Goal: Task Accomplishment & Management: Use online tool/utility

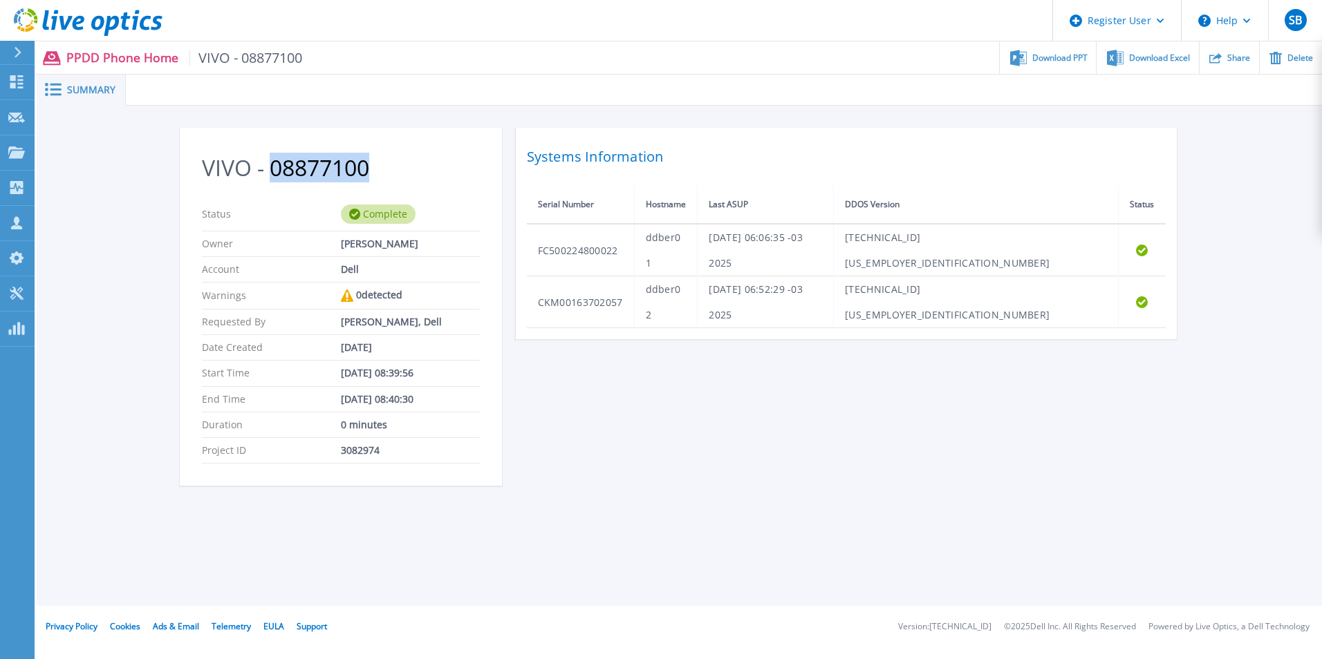
click at [22, 19] on icon at bounding box center [88, 22] width 149 height 28
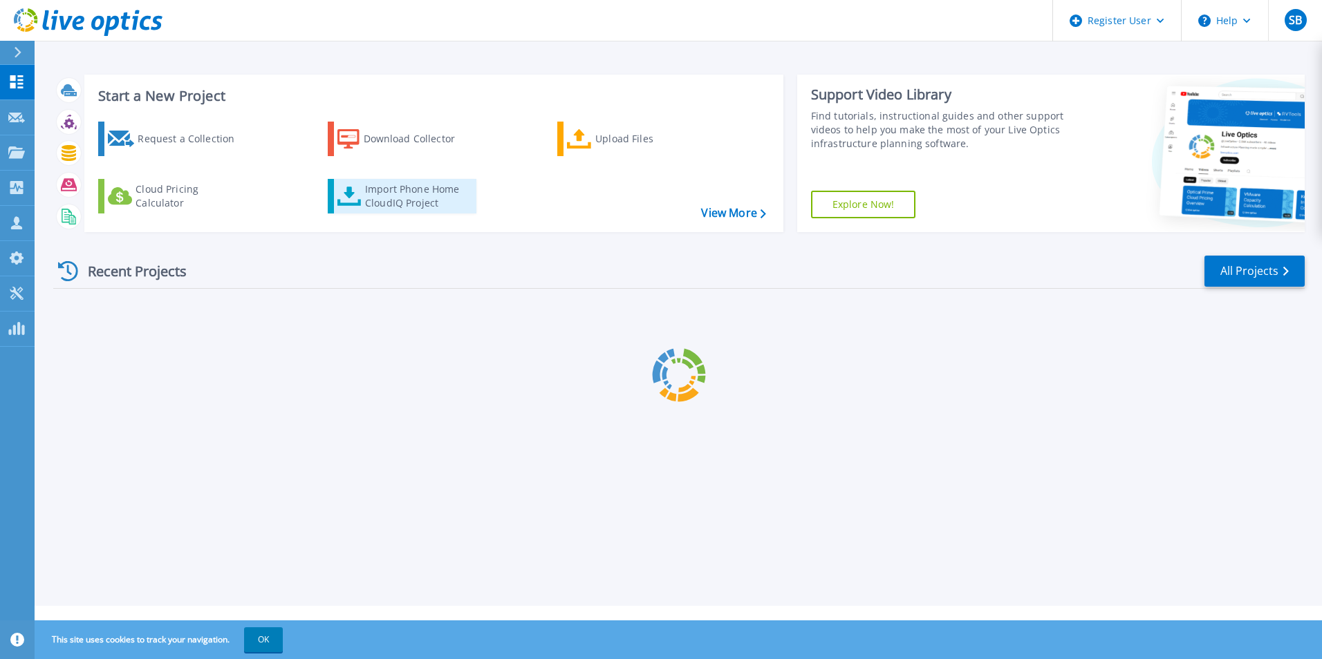
click at [351, 205] on icon at bounding box center [349, 196] width 24 height 19
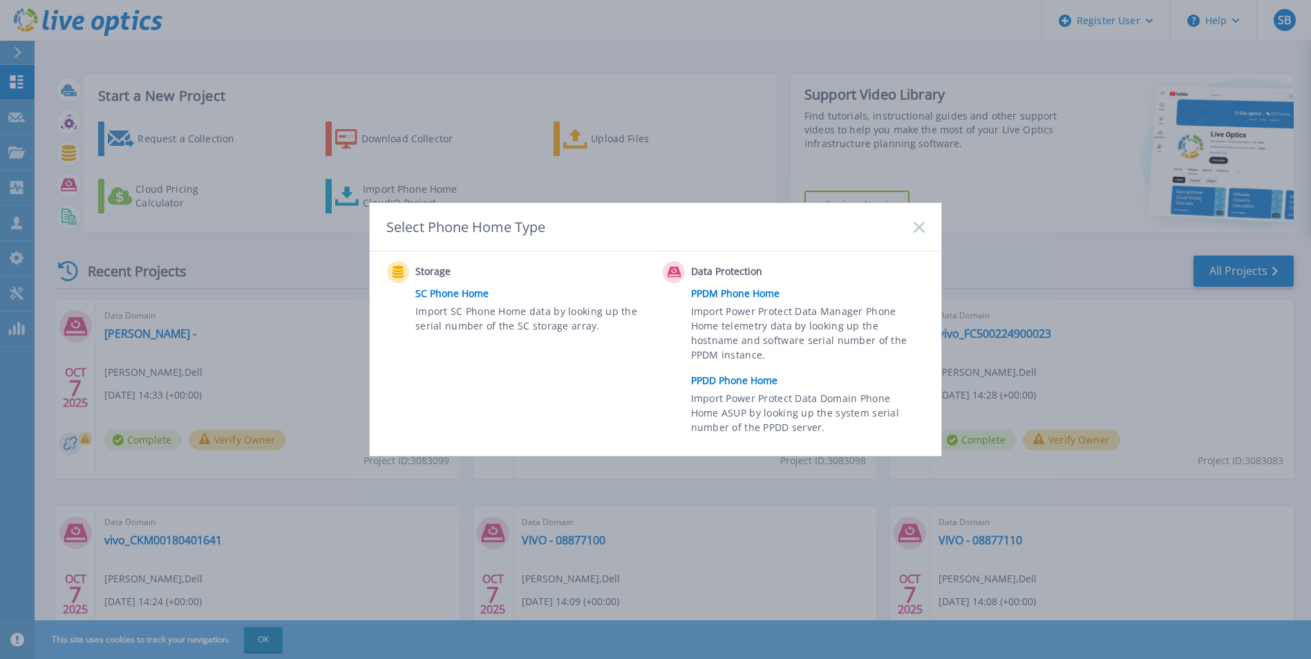
click at [749, 384] on link "PPDD Phone Home" at bounding box center [811, 381] width 241 height 21
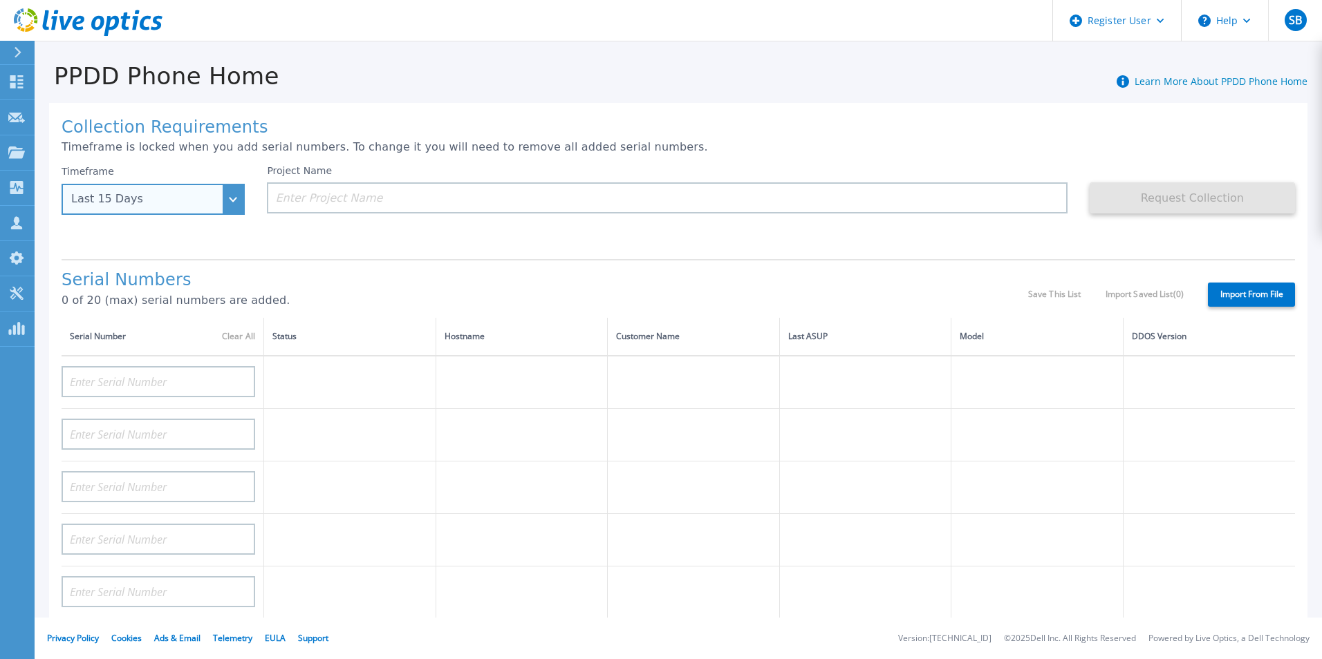
click at [162, 189] on div "Last 15 Days" at bounding box center [153, 199] width 183 height 31
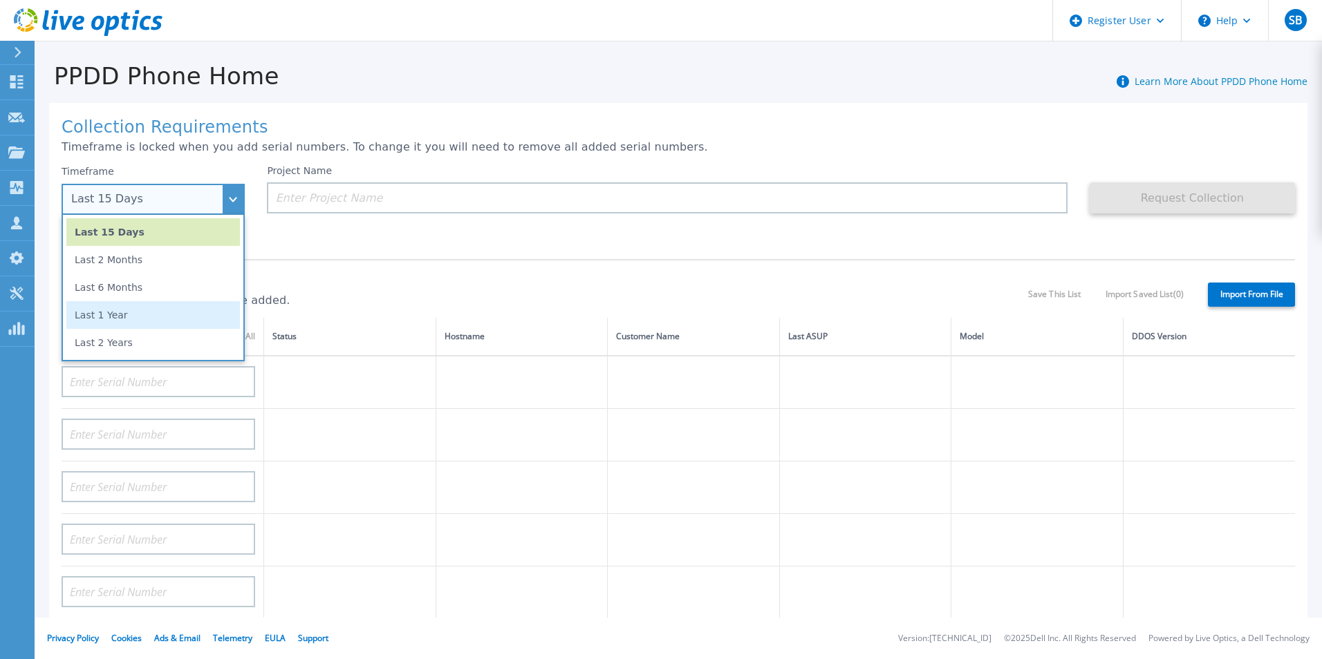
click at [149, 305] on li "Last 1 Year" at bounding box center [153, 315] width 174 height 28
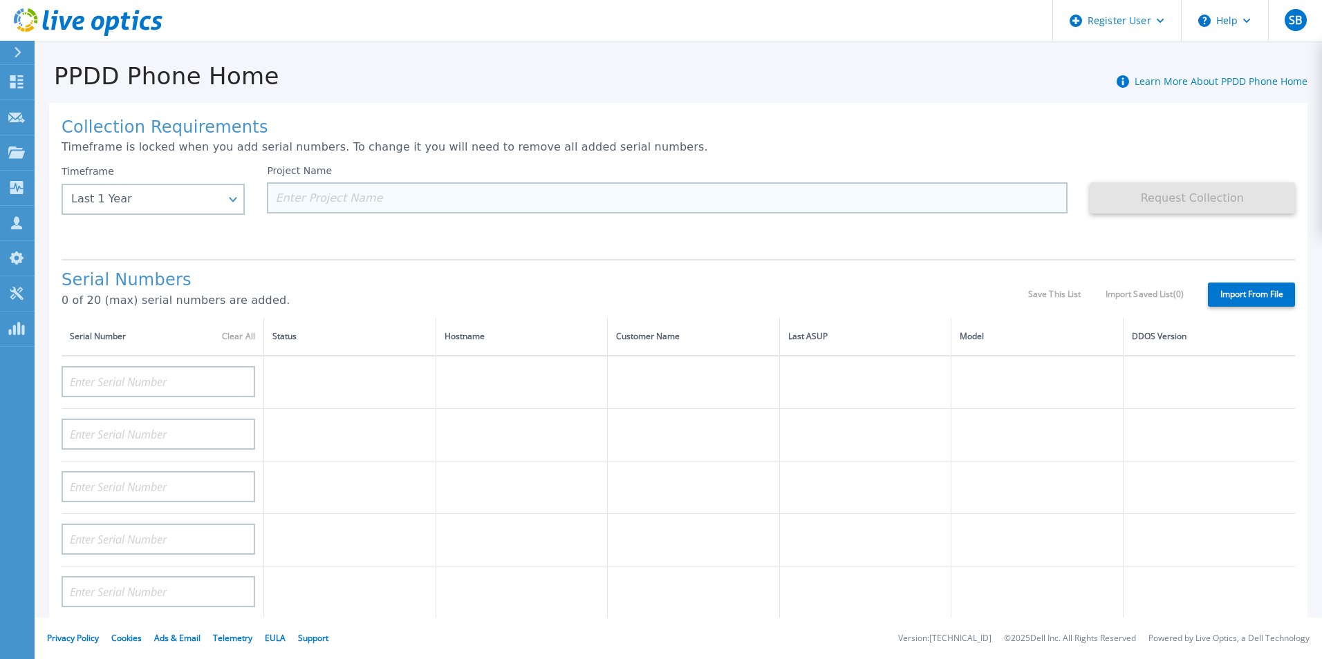
click at [438, 186] on input at bounding box center [667, 198] width 800 height 31
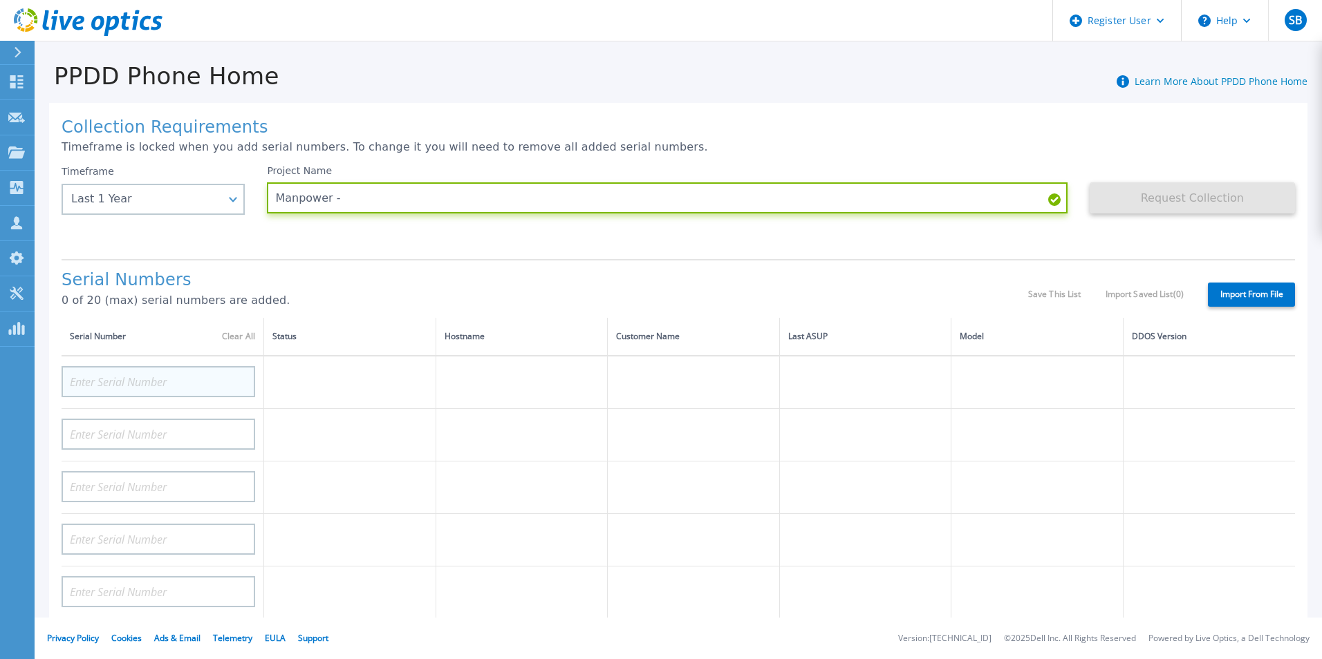
type input "Manpower -"
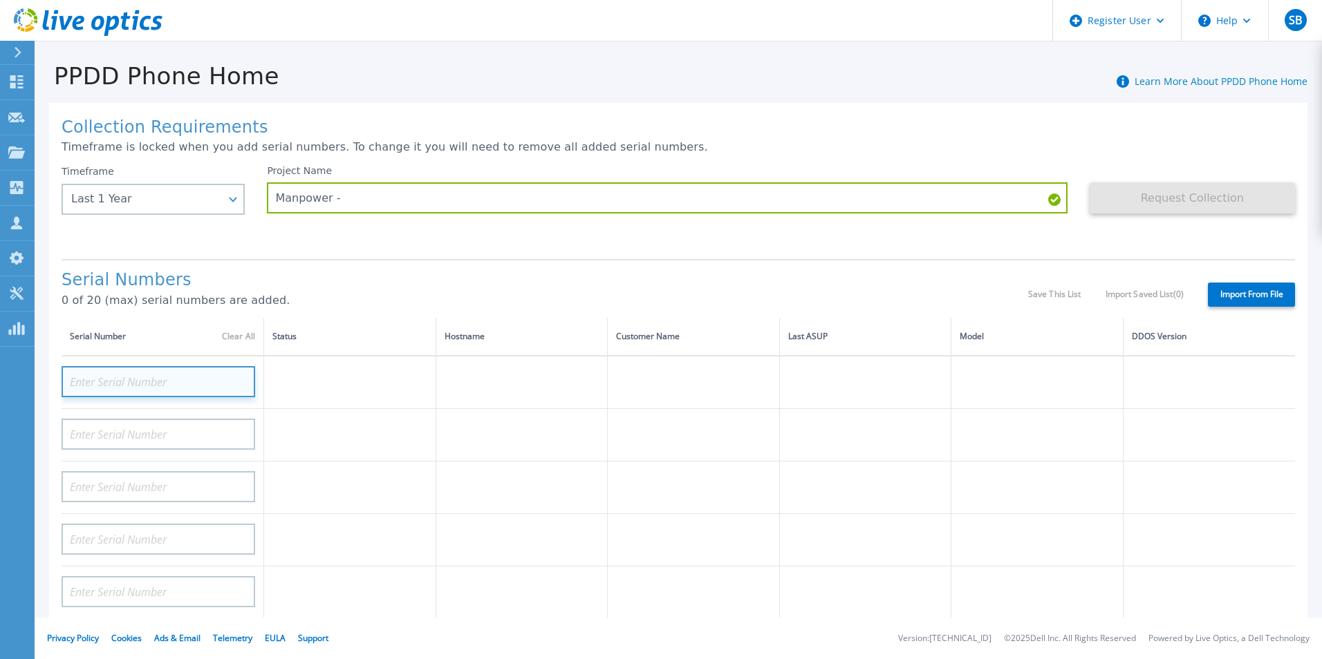
click at [216, 382] on input at bounding box center [159, 381] width 194 height 31
paste input "CKM00200302337"
type input "CKM00200302337"
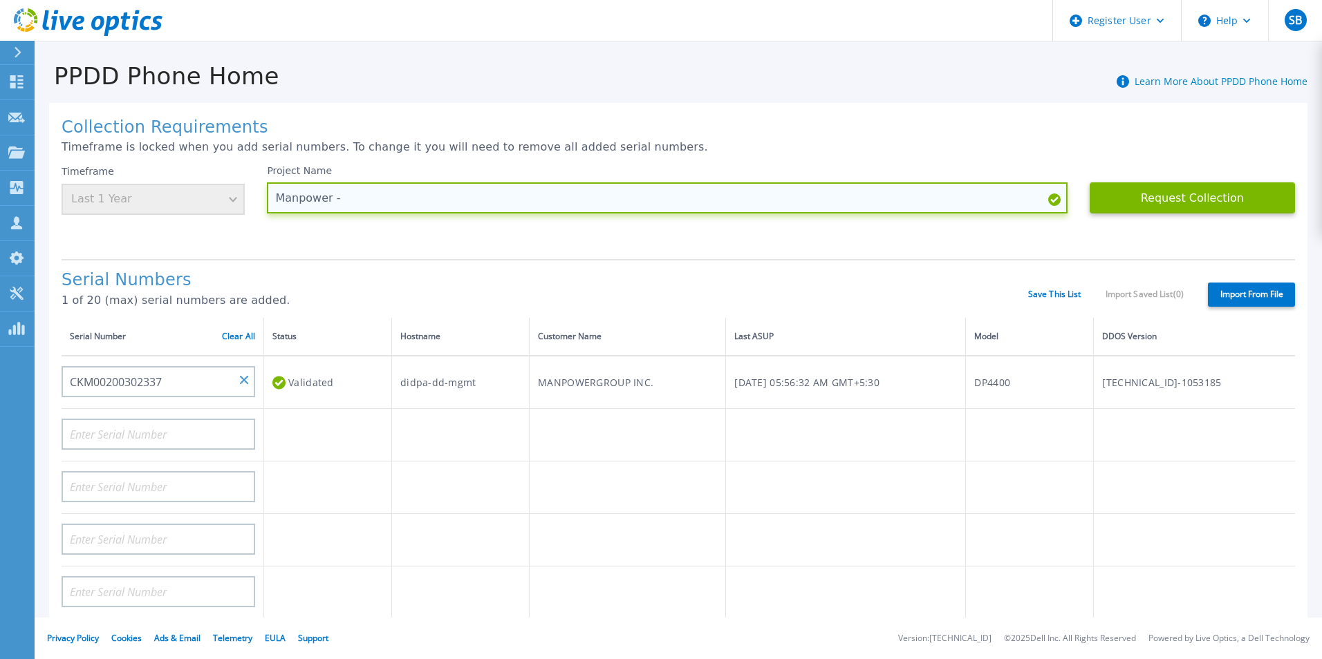
click at [436, 207] on input "Manpower -" at bounding box center [667, 198] width 800 height 31
paste input "08880487"
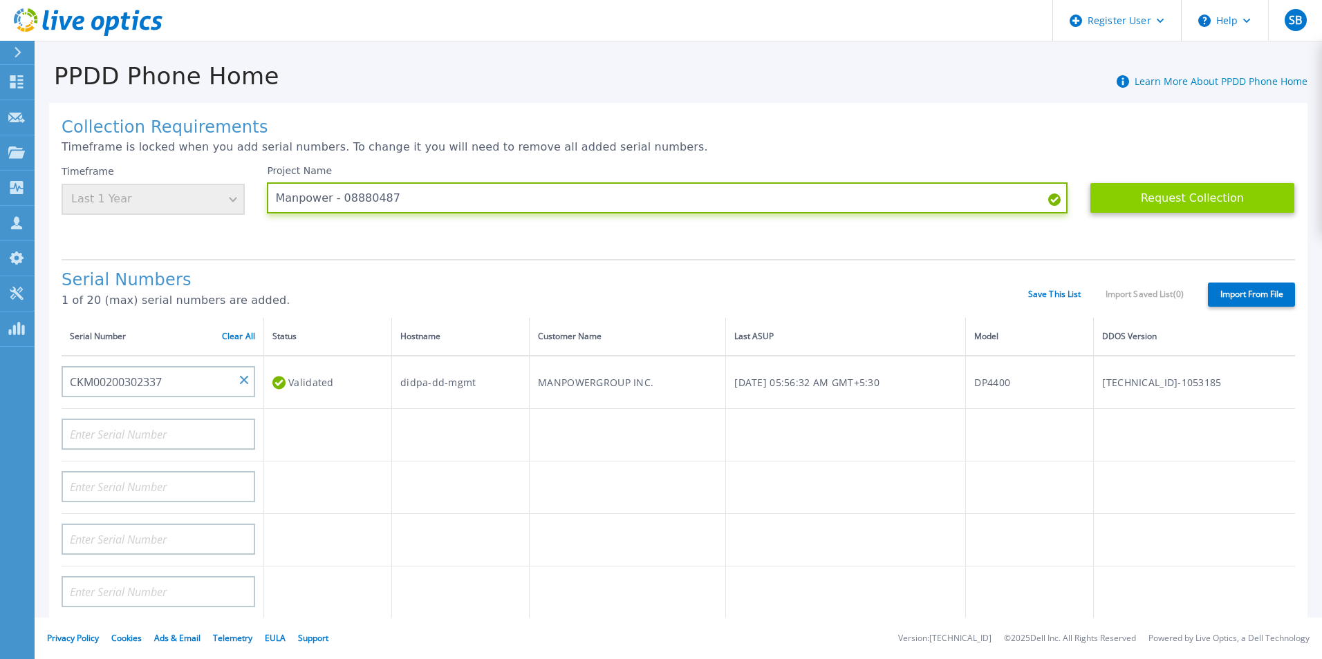
type input "Manpower - 08880487"
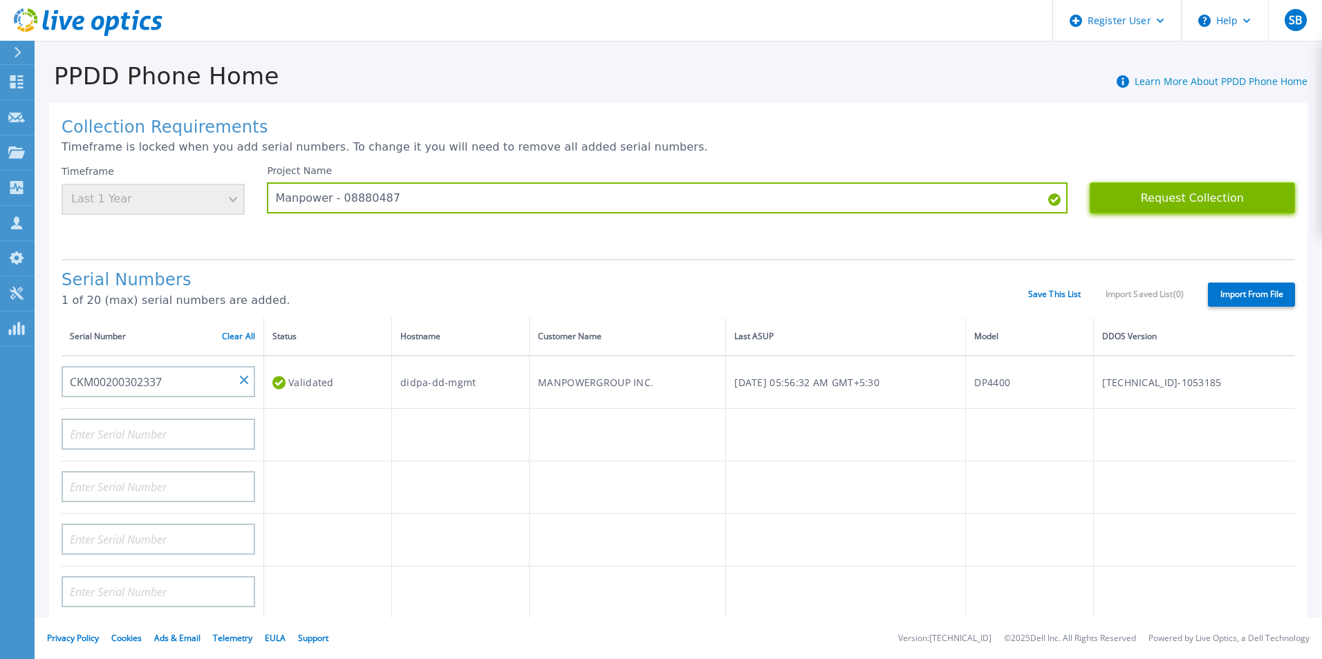
click at [1177, 203] on button "Request Collection" at bounding box center [1191, 198] width 205 height 31
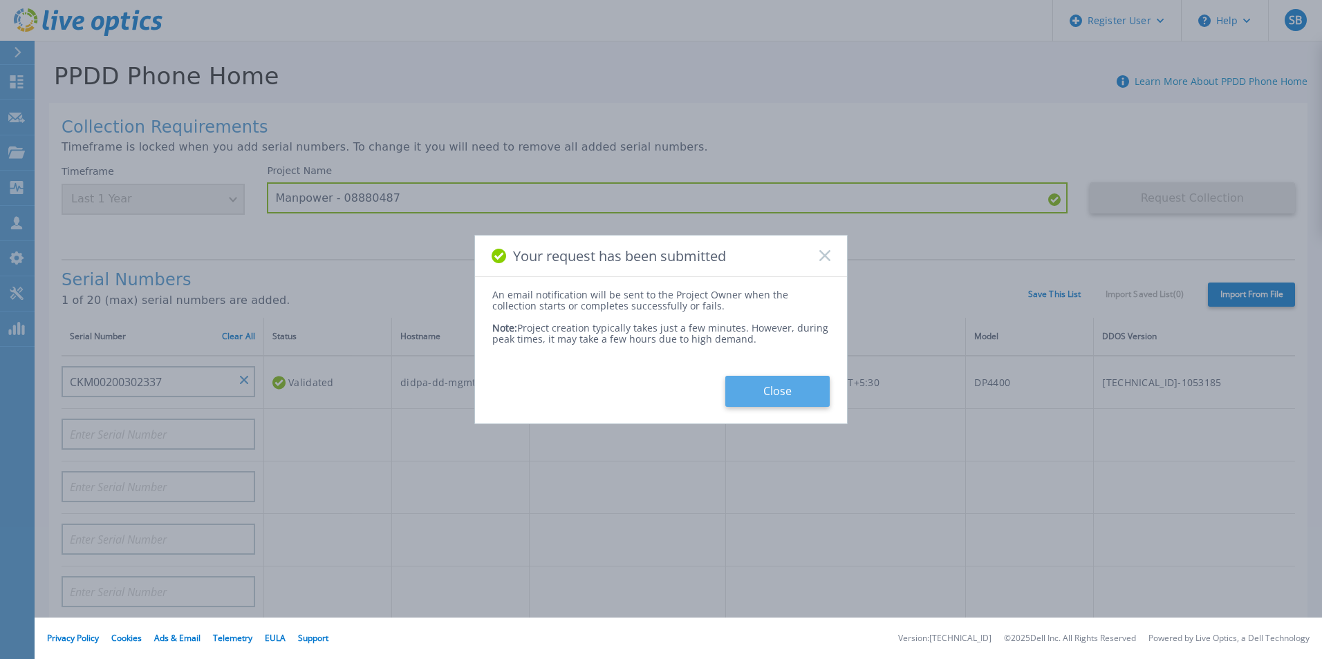
click at [787, 376] on button "Close" at bounding box center [777, 391] width 104 height 31
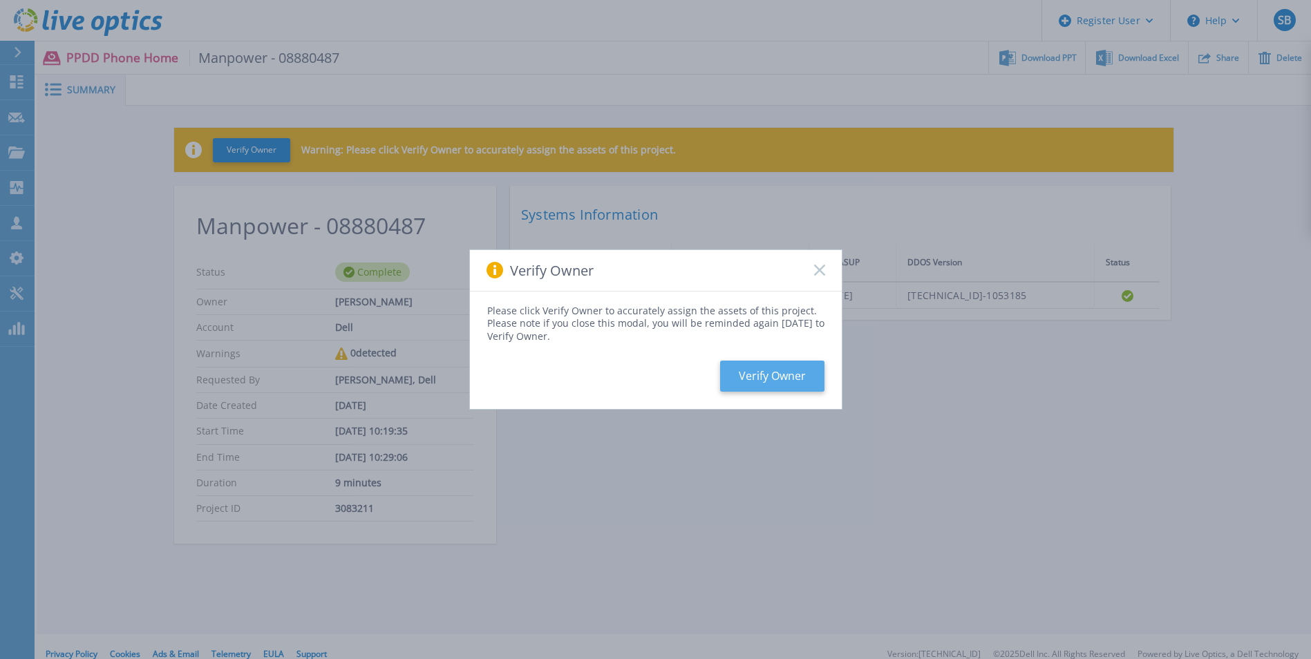
click at [806, 383] on button "Verify Owner" at bounding box center [772, 376] width 104 height 31
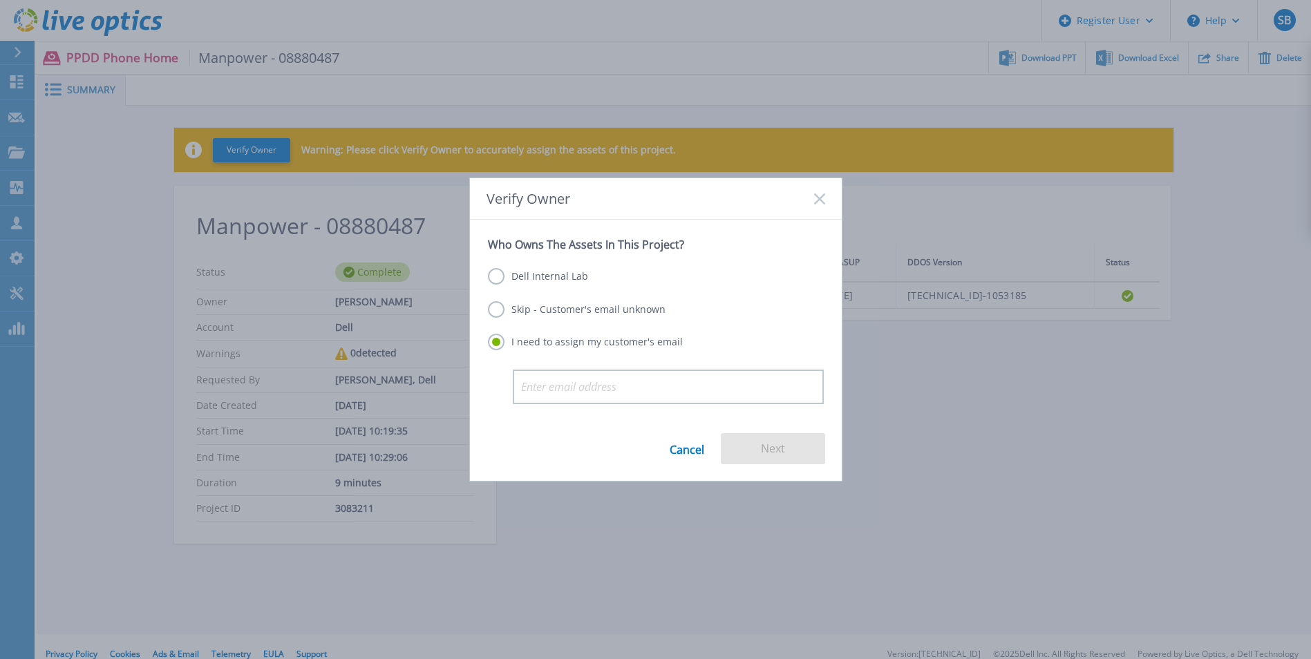
click at [504, 277] on label "Dell Internal Lab" at bounding box center [538, 276] width 100 height 17
click at [0, 0] on input "Dell Internal Lab" at bounding box center [0, 0] width 0 height 0
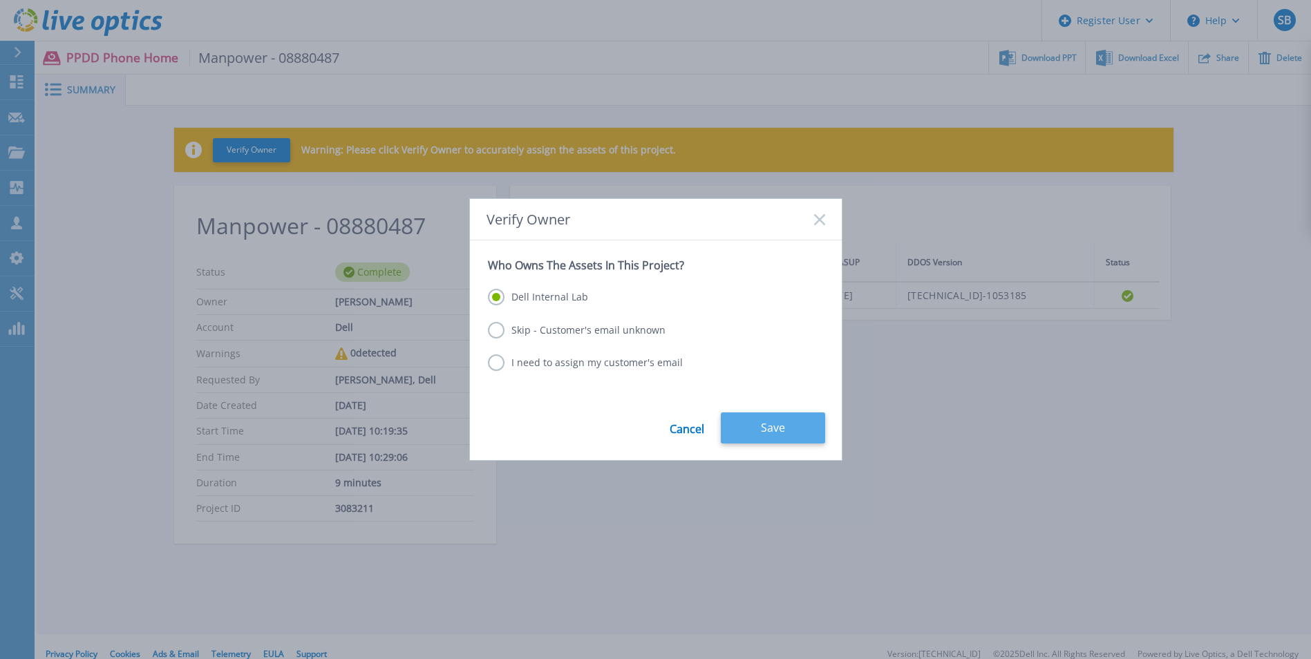
click at [769, 419] on button "Save" at bounding box center [773, 428] width 104 height 31
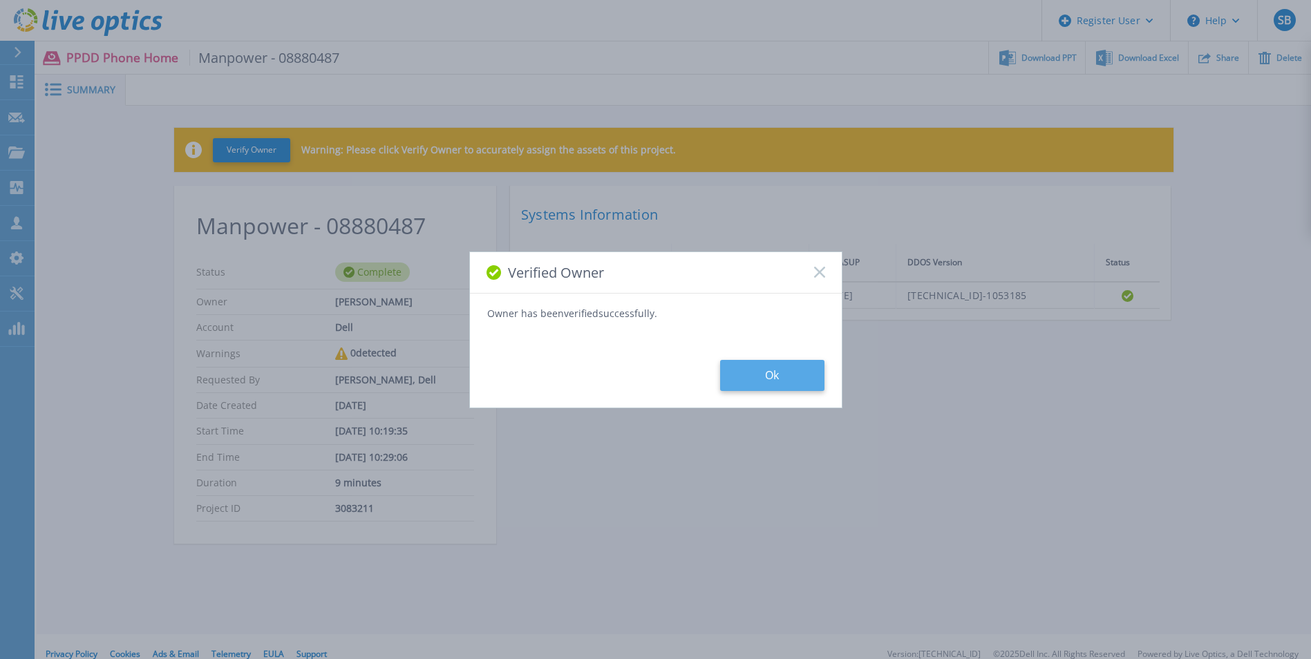
click at [760, 371] on button "Ok" at bounding box center [772, 375] width 104 height 31
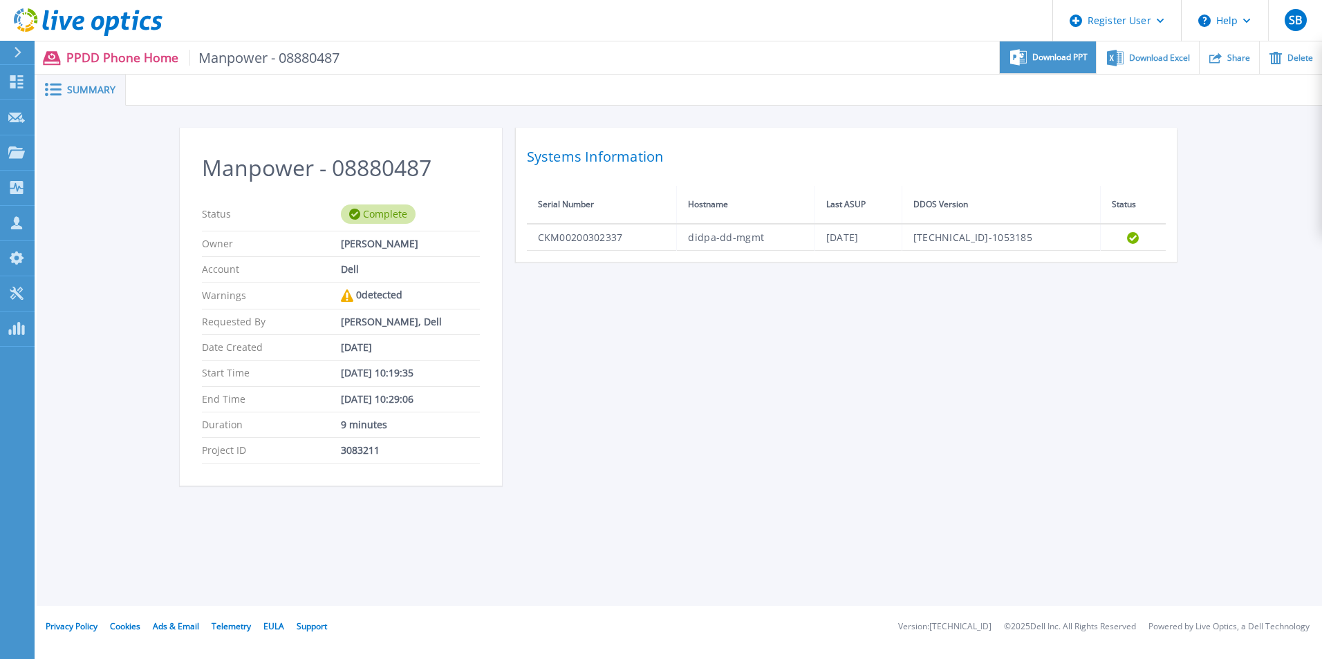
click at [1068, 53] on span "Download PPT" at bounding box center [1059, 57] width 55 height 8
click at [814, 524] on div "Summary Manpower - 08880487 Status Complete Owner Shambhavi Bhagat Account Dell…" at bounding box center [679, 303] width 1285 height 606
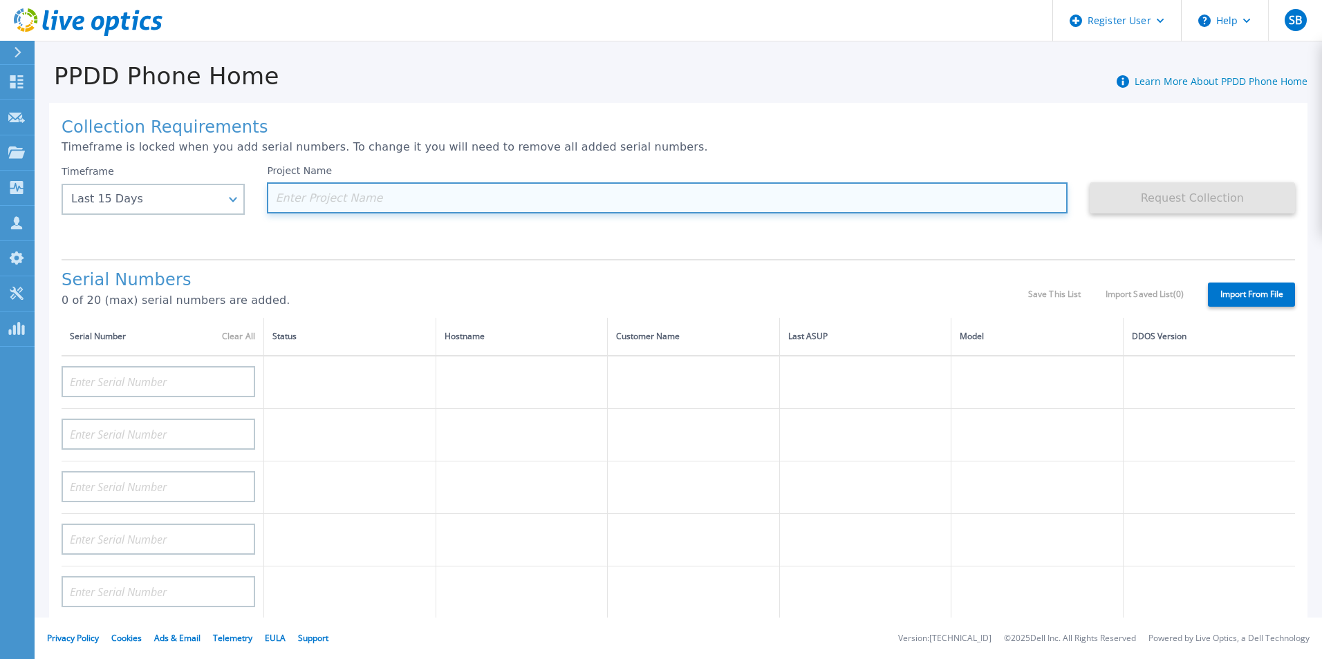
click at [337, 198] on input at bounding box center [667, 198] width 800 height 31
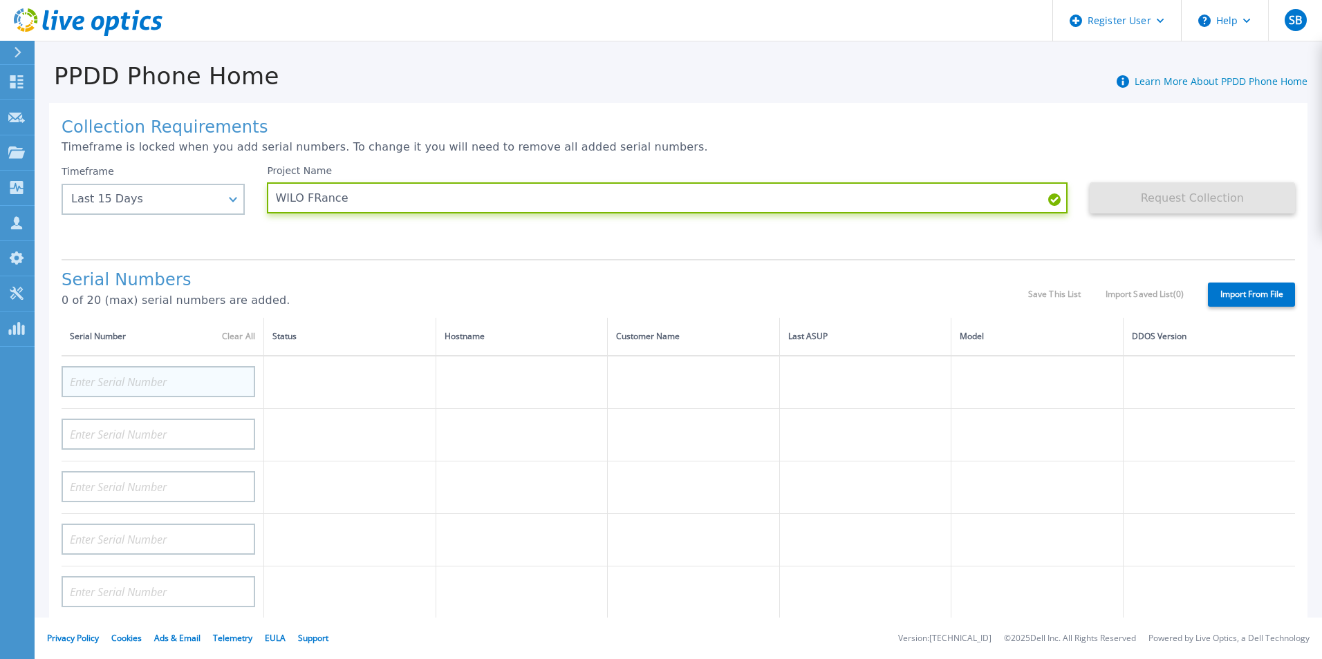
type input "WILO FRance"
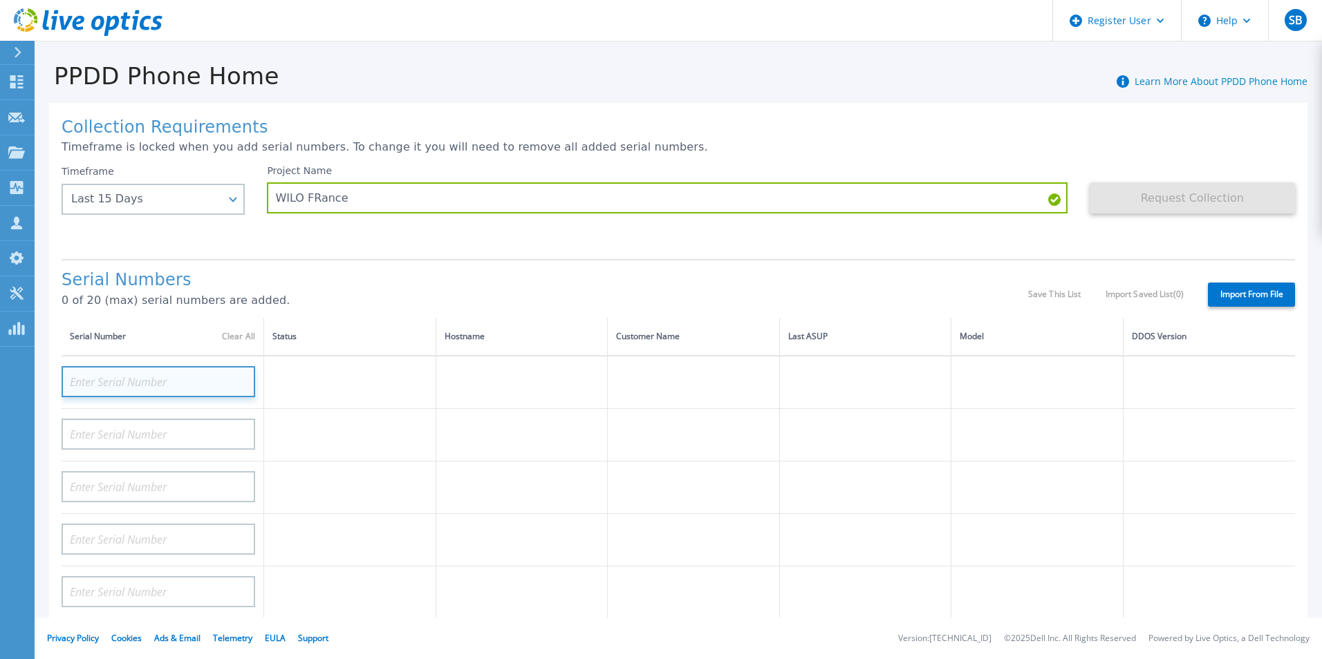
click at [115, 382] on input at bounding box center [159, 381] width 194 height 31
paste input "CKM00183501564"
type input "CKM00183501564"
click at [302, 263] on div "Serial Numbers 0 of 20 (max) serial numbers are added. Save This List Import Sa…" at bounding box center [678, 288] width 1233 height 59
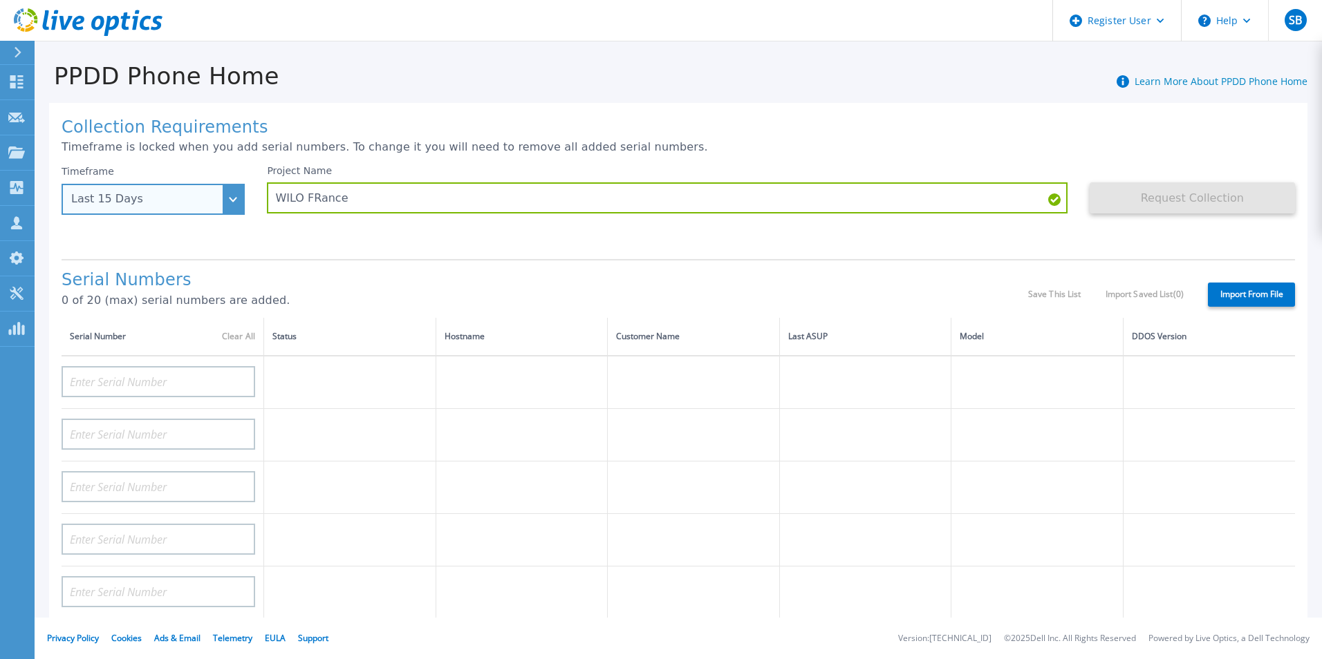
click at [216, 194] on div "Last 15 Days" at bounding box center [145, 199] width 149 height 12
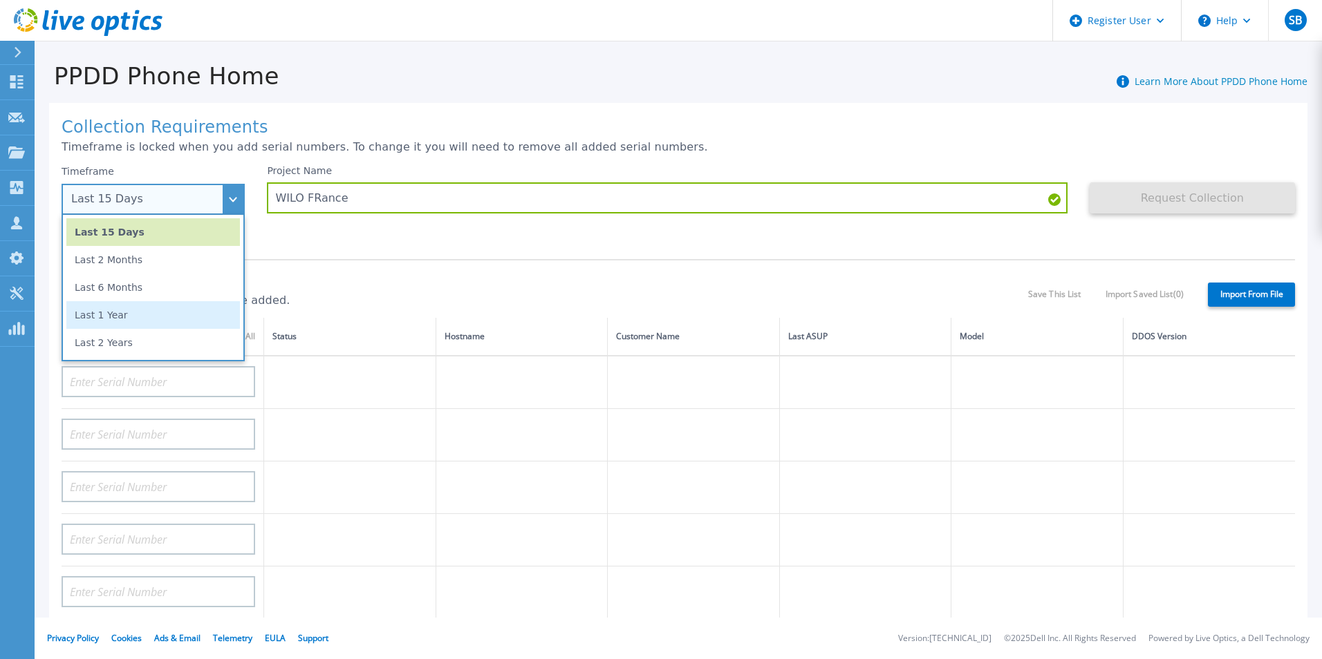
click at [175, 310] on li "Last 1 Year" at bounding box center [153, 315] width 174 height 28
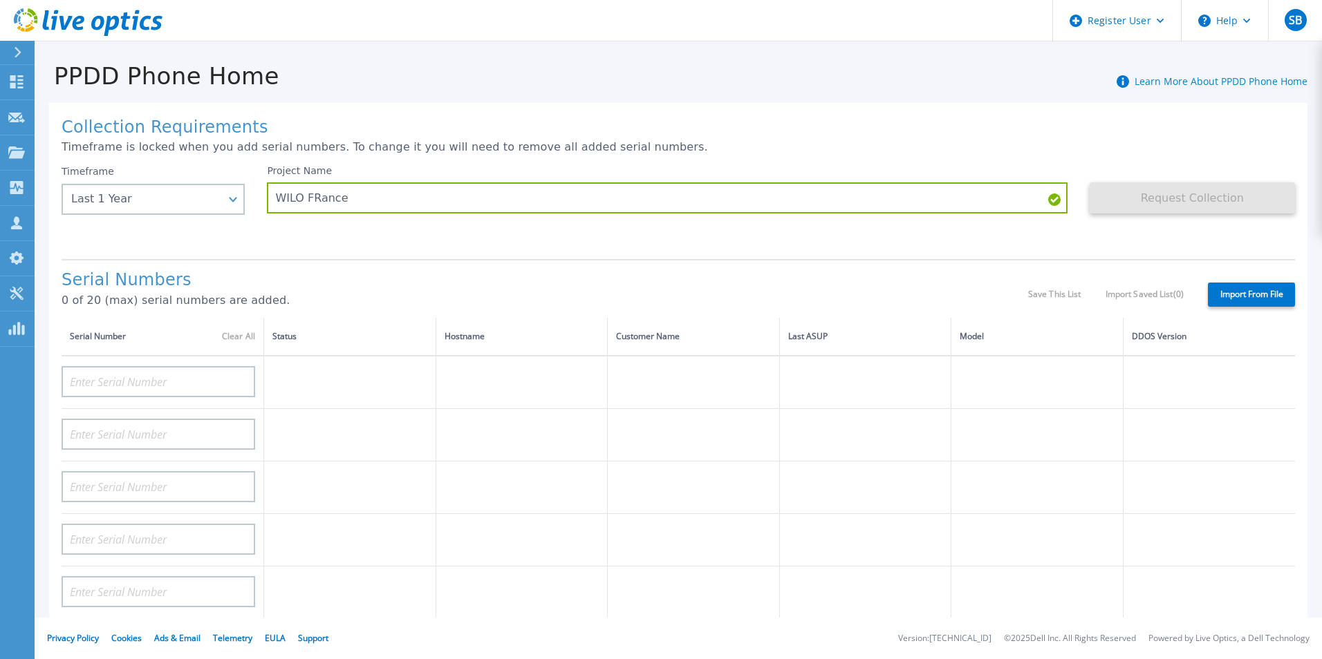
click at [456, 270] on div "Serial Numbers 0 of 20 (max) serial numbers are added. Save This List Import Sa…" at bounding box center [678, 288] width 1233 height 59
click at [206, 379] on input at bounding box center [159, 381] width 194 height 31
paste input "CKM00183501564"
type input "CKM00183501564"
click at [286, 261] on div "Serial Numbers 0 of 20 (max) serial numbers are added. Save This List Import Sa…" at bounding box center [678, 288] width 1233 height 59
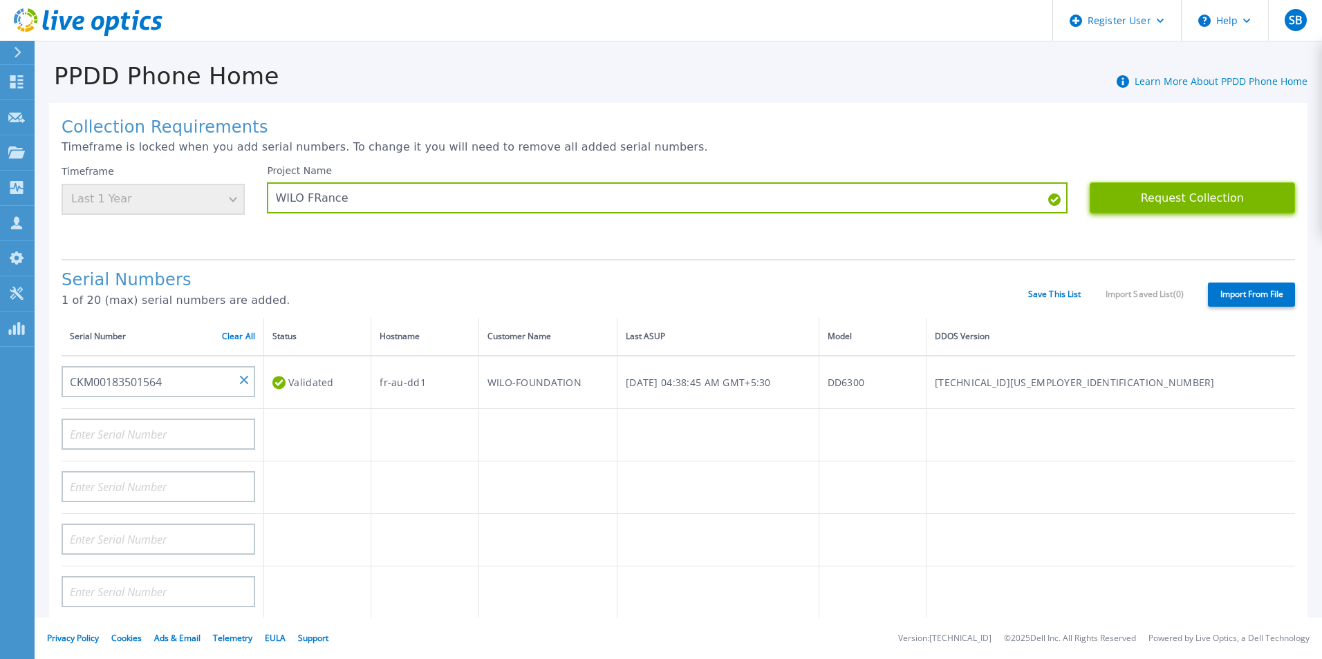
click at [1128, 209] on button "Request Collection" at bounding box center [1191, 198] width 205 height 31
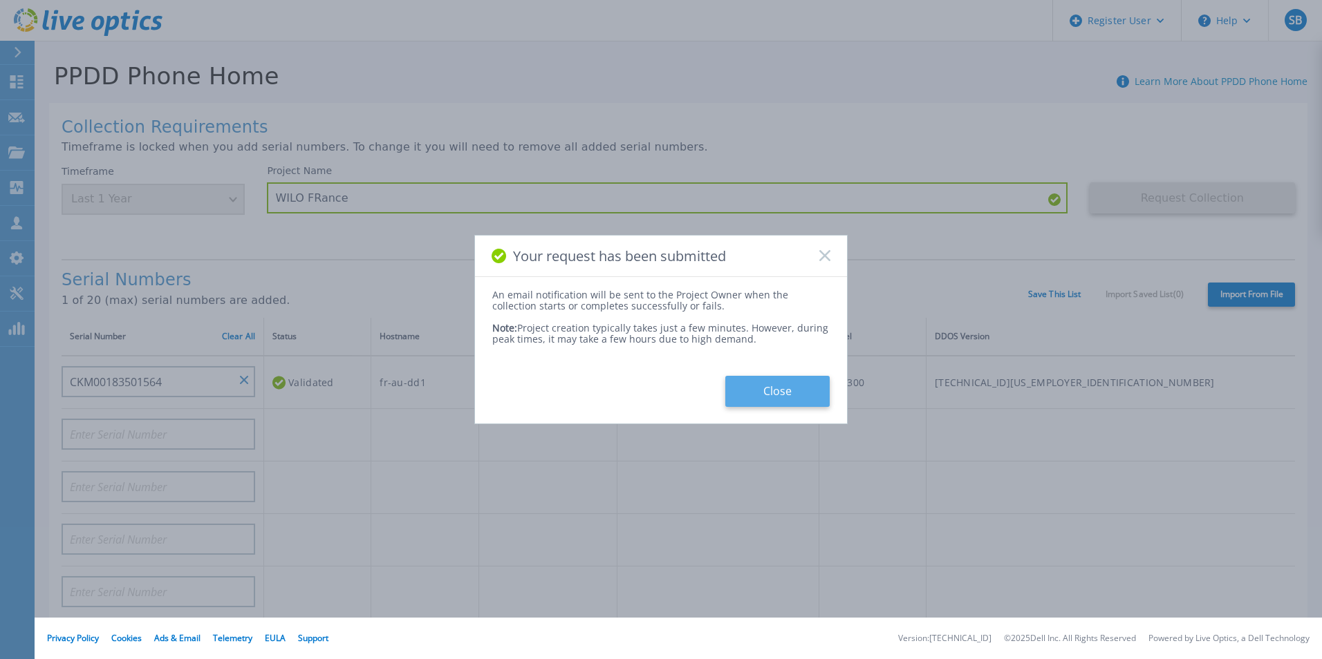
click at [769, 379] on button "Close" at bounding box center [777, 391] width 104 height 31
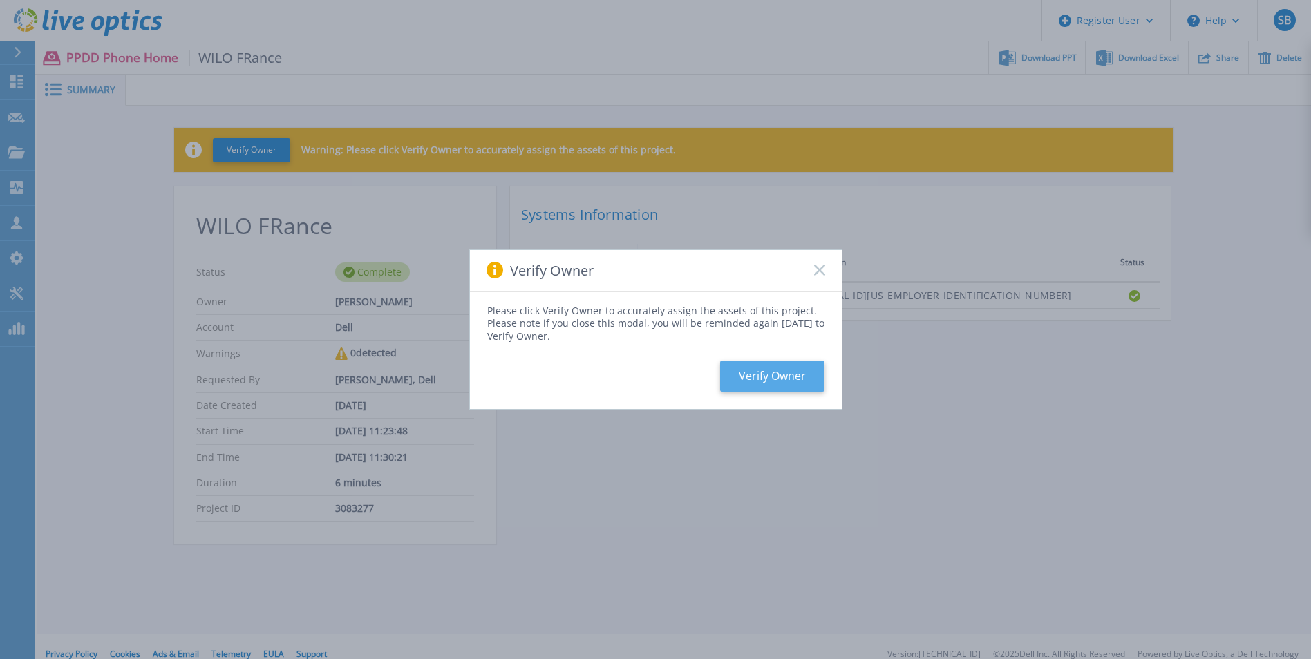
click at [784, 373] on button "Verify Owner" at bounding box center [772, 376] width 104 height 31
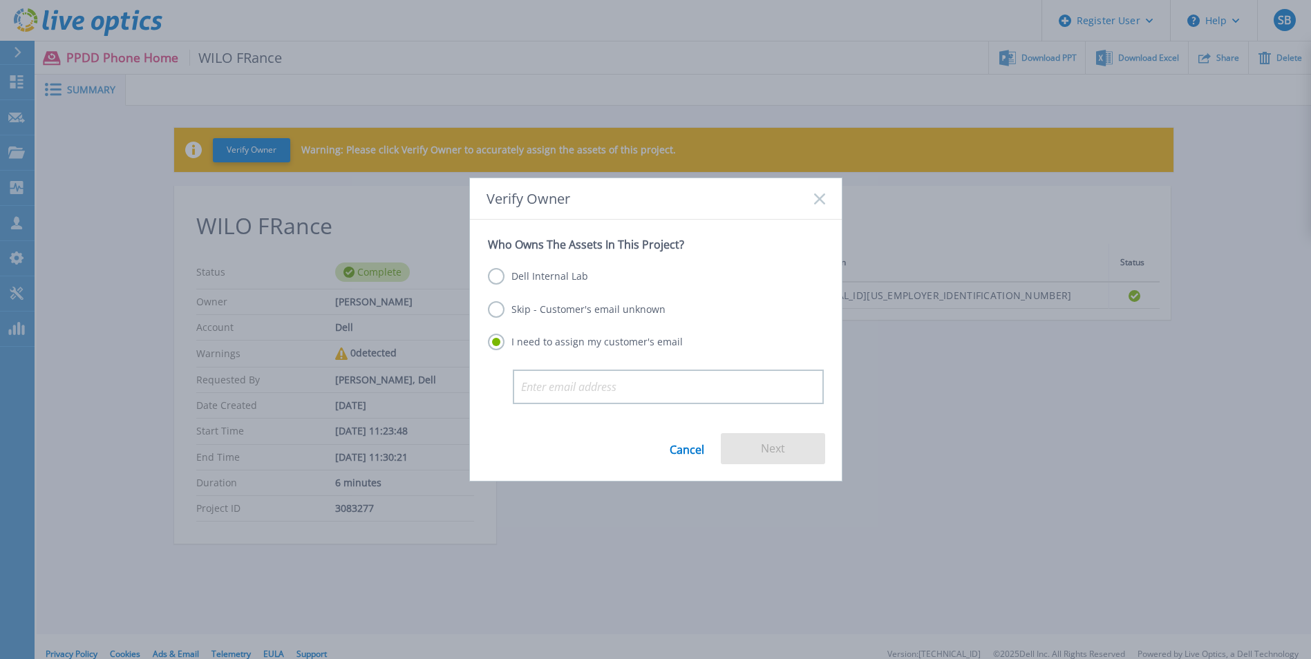
click at [546, 273] on label "Dell Internal Lab" at bounding box center [538, 276] width 100 height 17
click at [0, 0] on input "Dell Internal Lab" at bounding box center [0, 0] width 0 height 0
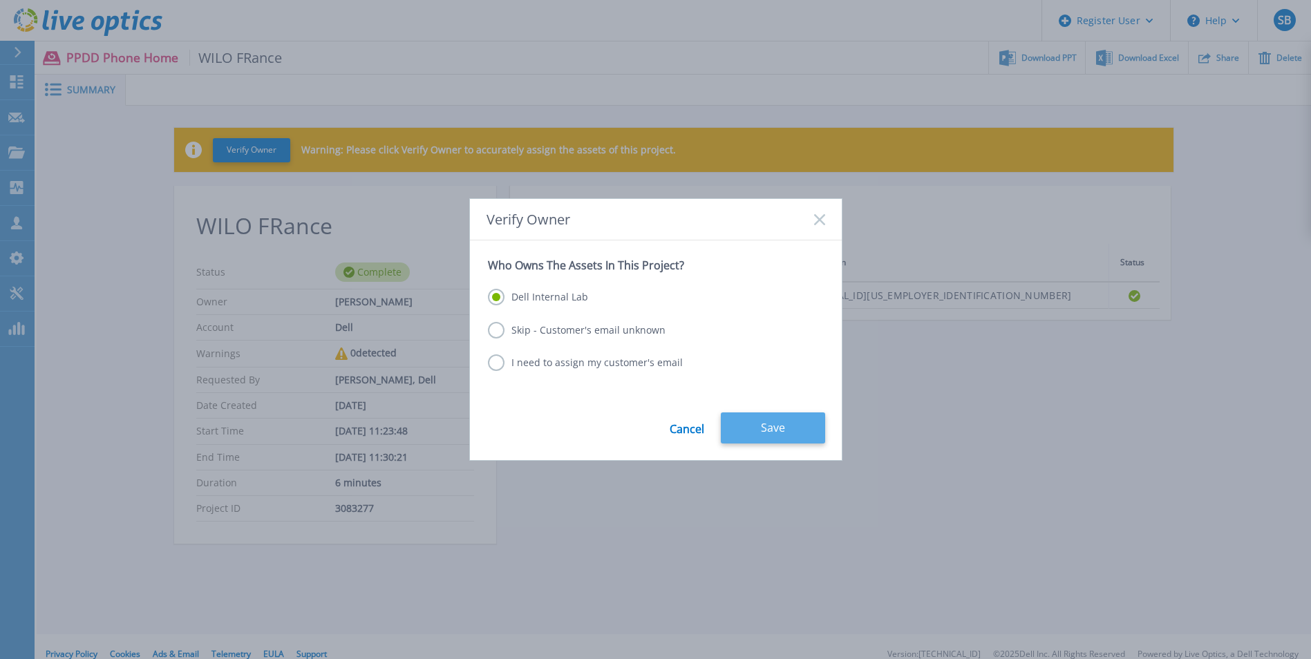
click at [804, 428] on button "Save" at bounding box center [773, 428] width 104 height 31
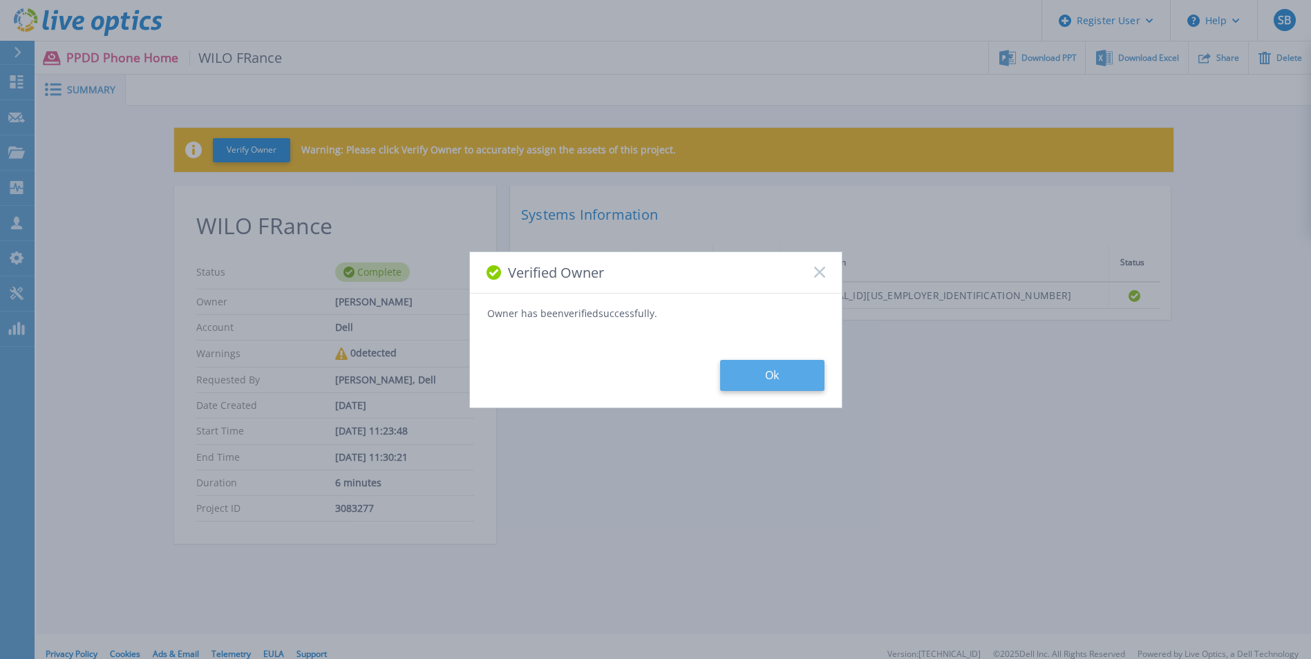
click at [780, 383] on button "Ok" at bounding box center [772, 375] width 104 height 31
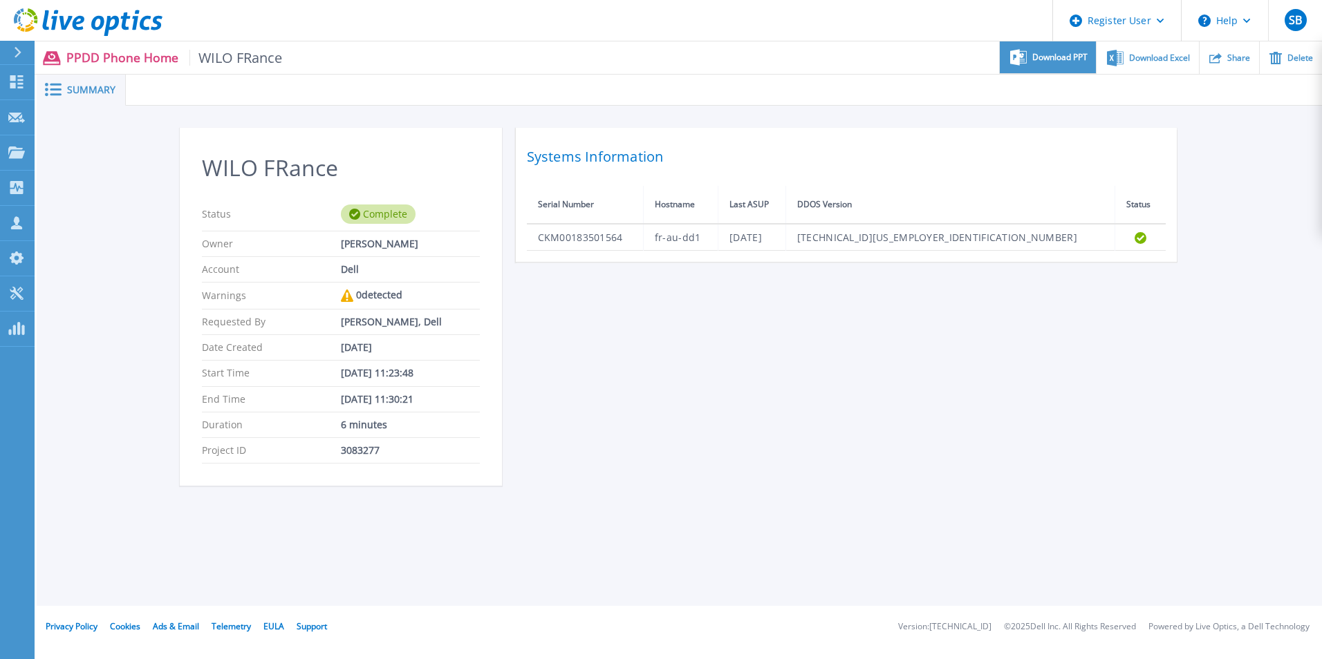
click at [1033, 62] on span "Download PPT" at bounding box center [1059, 57] width 55 height 8
click at [1303, 196] on div "WILO FRance Status Complete Owner [PERSON_NAME] Account Dell Warnings 0 detecte…" at bounding box center [679, 315] width 1285 height 418
